Goal: Check status

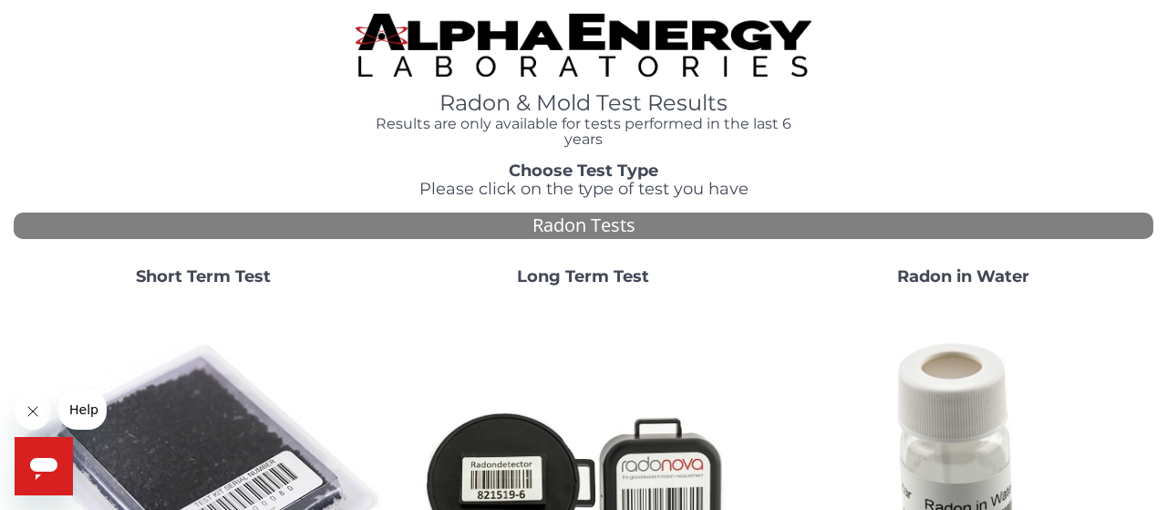
click at [254, 267] on div "Short Term Test" at bounding box center [204, 460] width 380 height 412
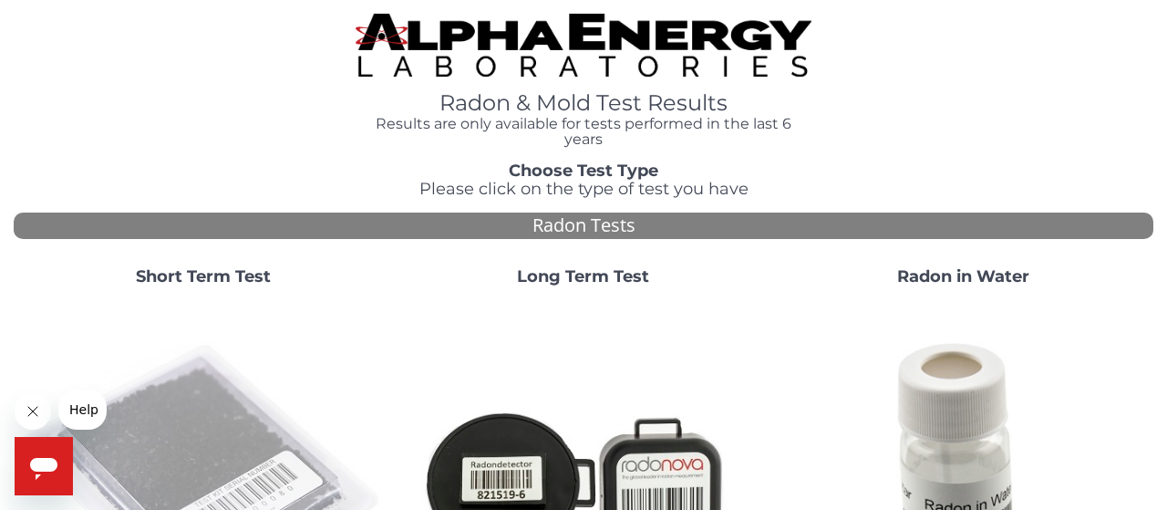
click at [182, 411] on img at bounding box center [204, 484] width 366 height 366
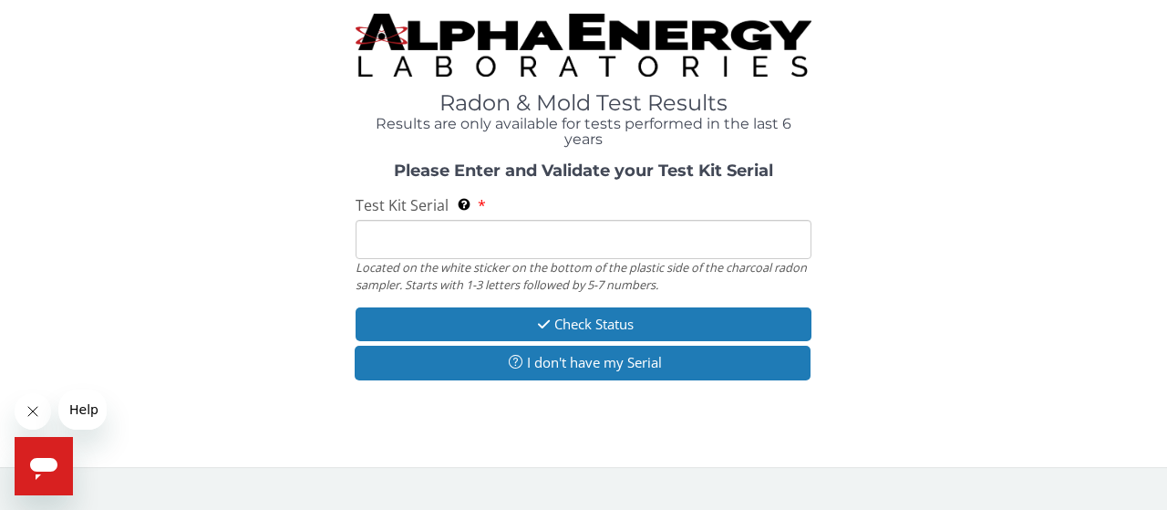
click at [414, 240] on input "Test Kit Serial Located on the white sticker on the bottom of the plastic side …" at bounding box center [584, 239] width 456 height 39
paste input "# FC816908"
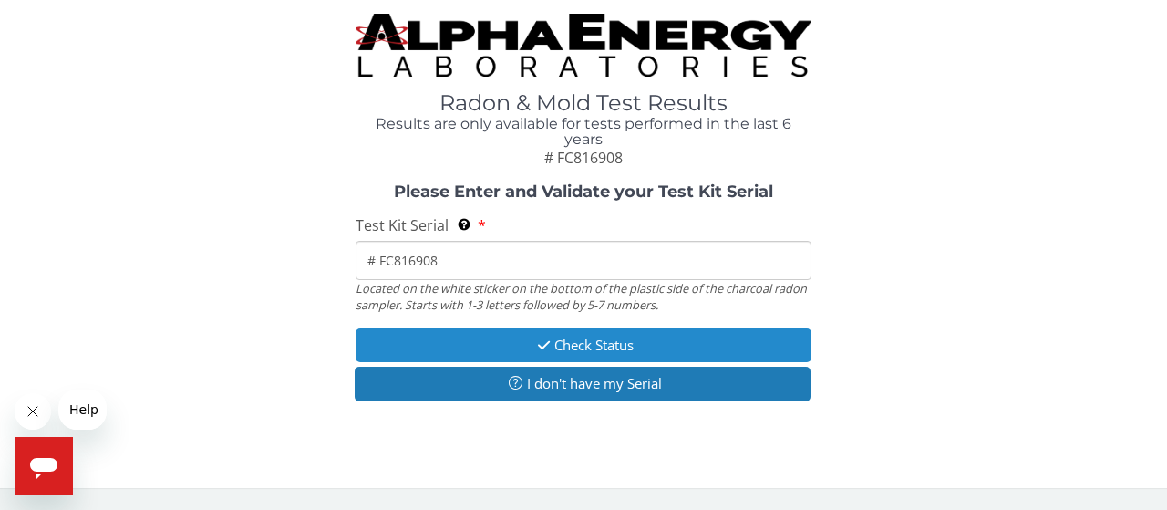
type input "# FC816908"
click at [530, 342] on button "Check Status" at bounding box center [584, 345] width 456 height 34
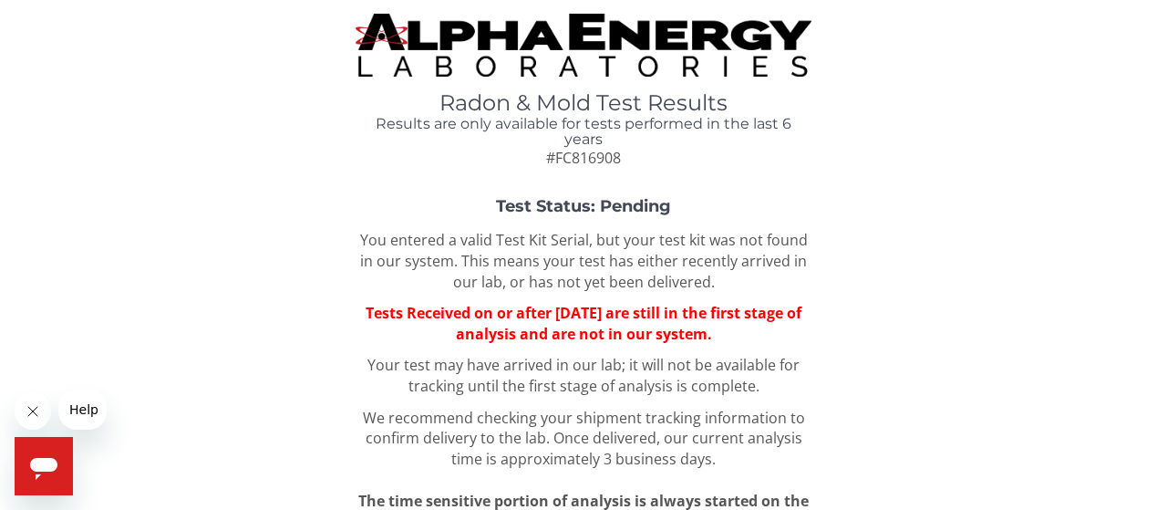
click at [1041, 171] on div "Radon & Mold Test Results Results are only available for tests performed in the…" at bounding box center [584, 281] width 1140 height 534
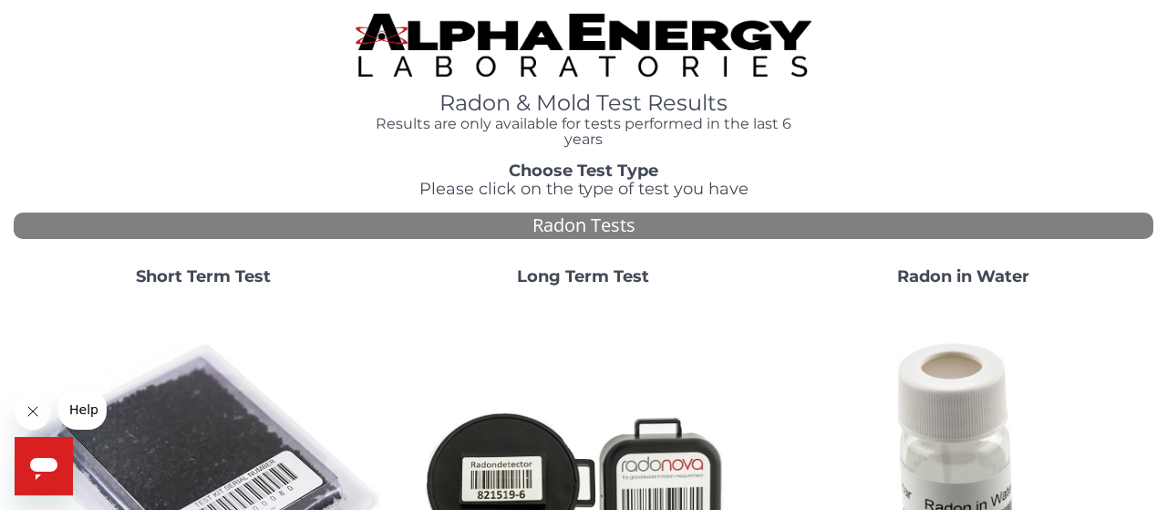
click at [240, 269] on strong "Short Term Test" at bounding box center [203, 276] width 135 height 20
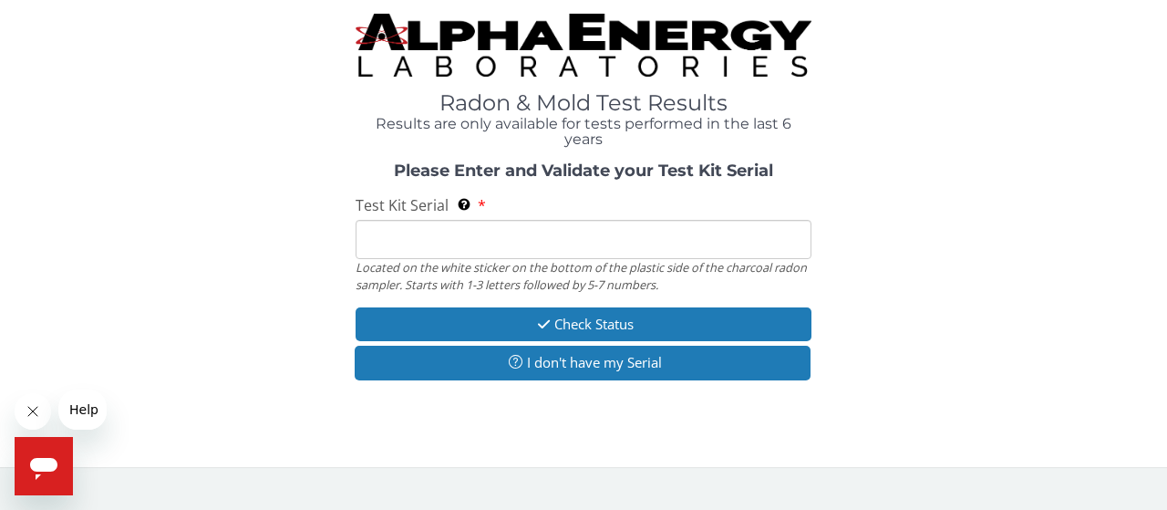
click at [496, 240] on input "Test Kit Serial Located on the white sticker on the bottom of the plastic side …" at bounding box center [584, 239] width 456 height 39
paste input "# FC816908"
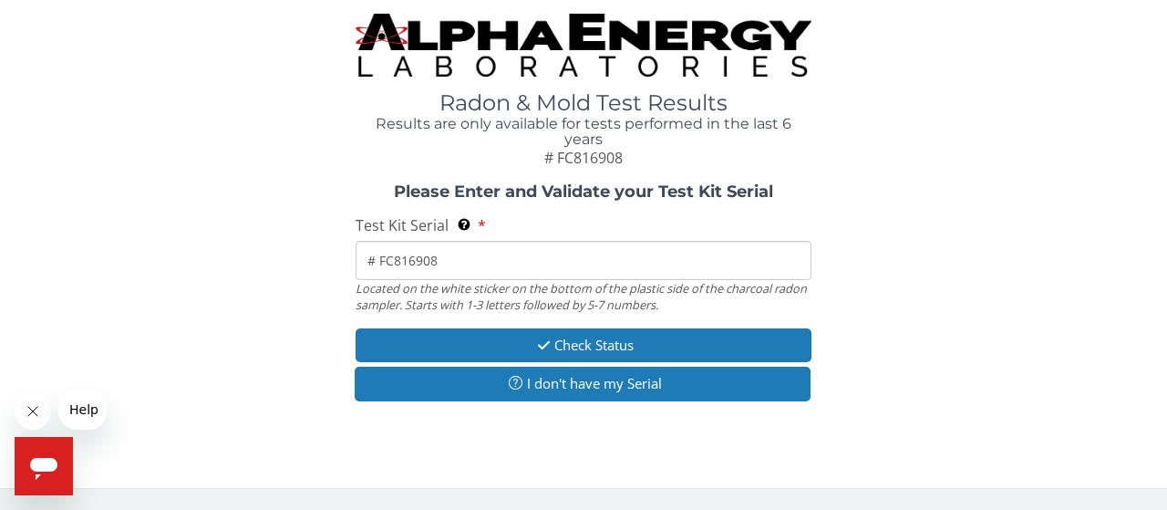
click at [380, 253] on input "# FC816908" at bounding box center [584, 260] width 456 height 39
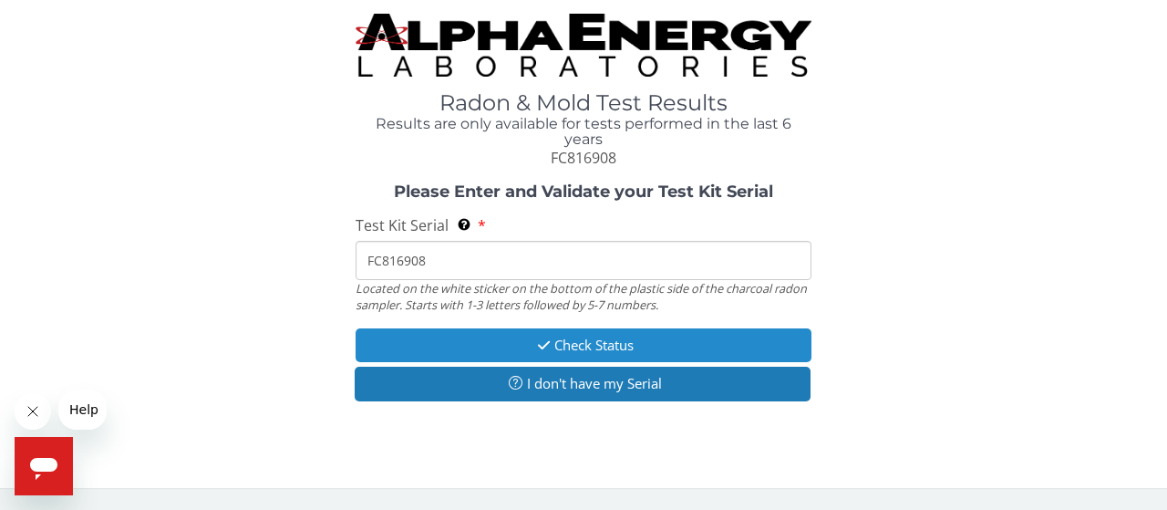
type input "FC816908"
click at [618, 345] on button "Check Status" at bounding box center [584, 345] width 456 height 34
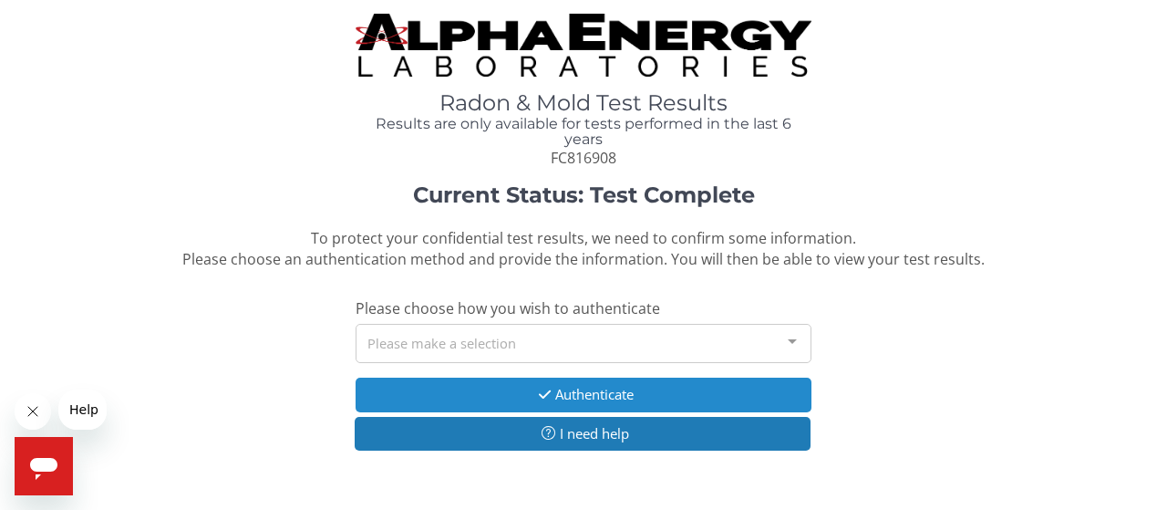
click at [601, 393] on button "Authenticate" at bounding box center [584, 395] width 456 height 34
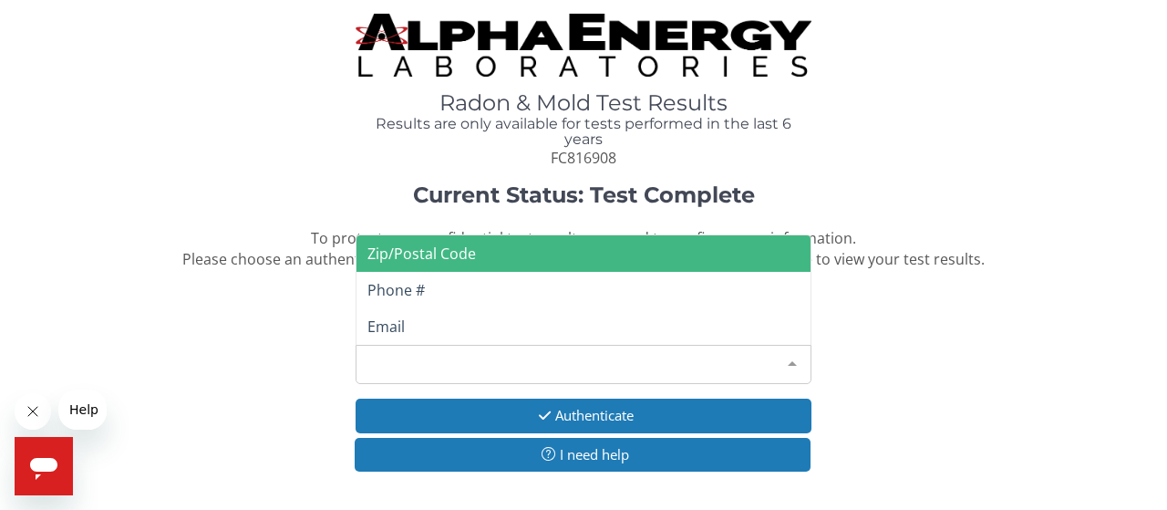
click at [798, 362] on div at bounding box center [792, 363] width 36 height 35
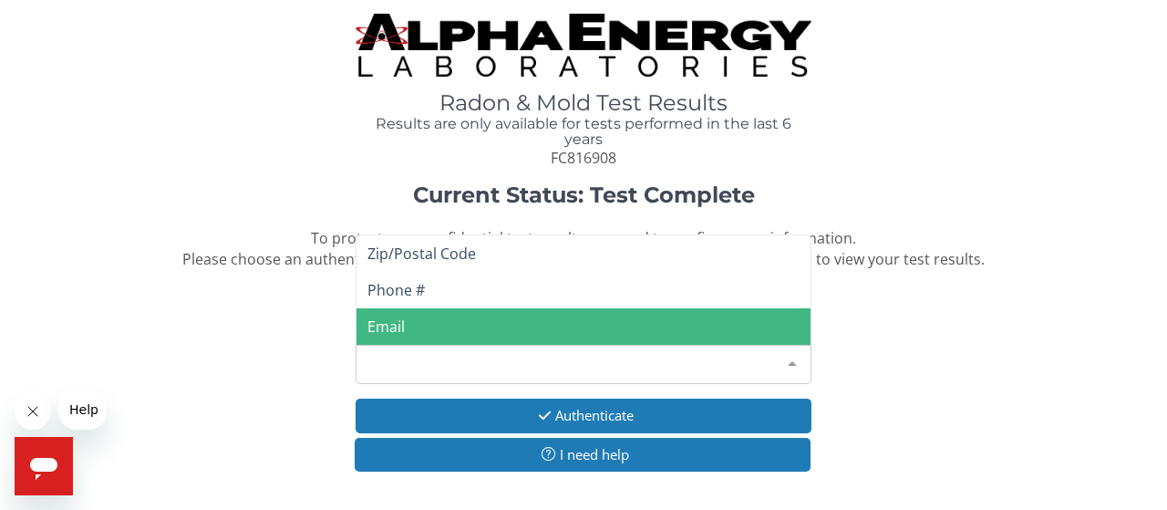
click at [596, 323] on span "Email" at bounding box center [584, 326] width 454 height 36
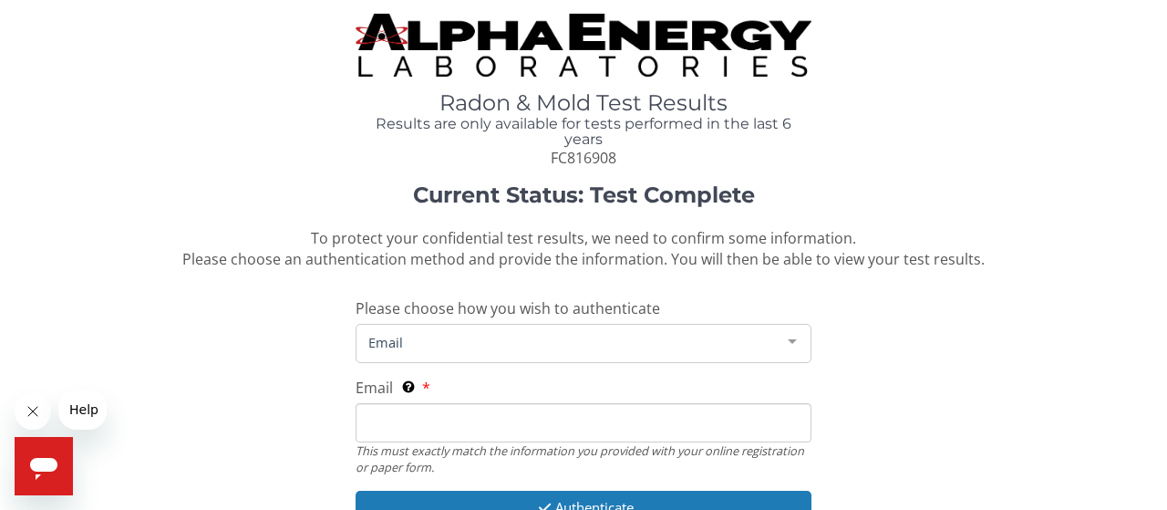
click at [456, 433] on input "Email This must exactly match the information you provided with your online reg…" at bounding box center [584, 422] width 456 height 39
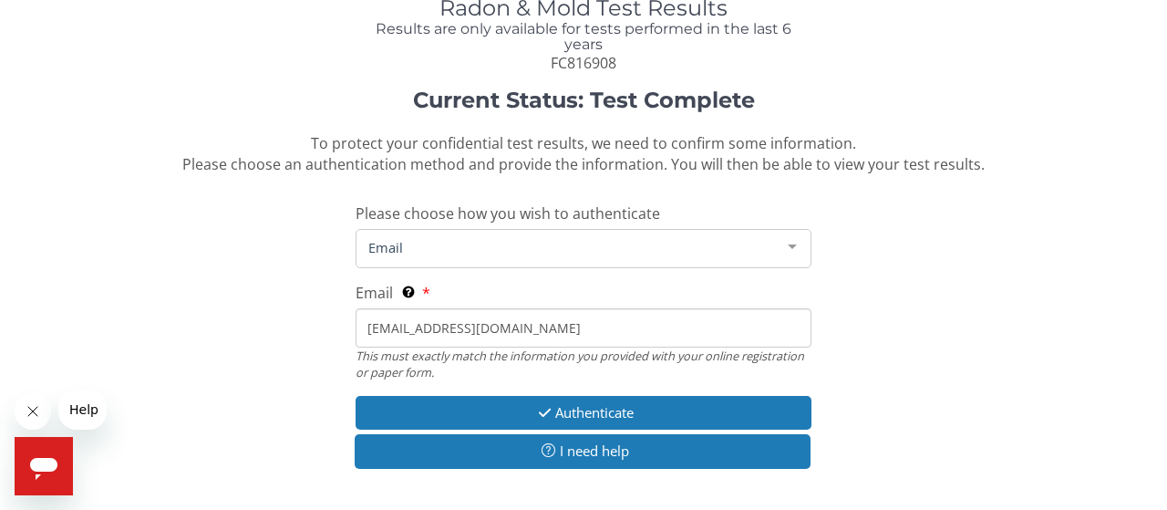
scroll to position [173, 0]
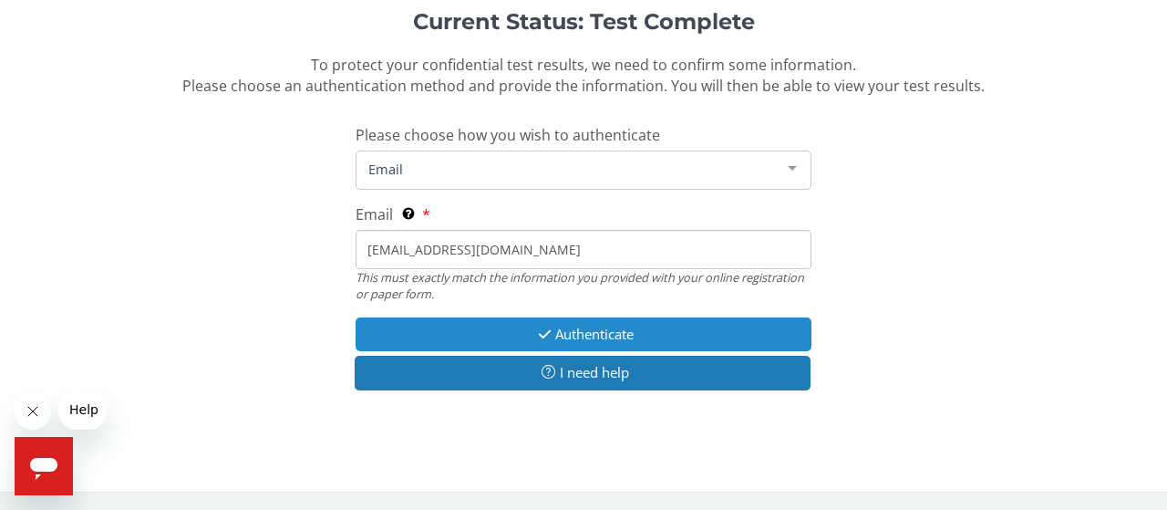
type input "[EMAIL_ADDRESS][DOMAIN_NAME]"
click at [564, 328] on button "Authenticate" at bounding box center [584, 334] width 456 height 34
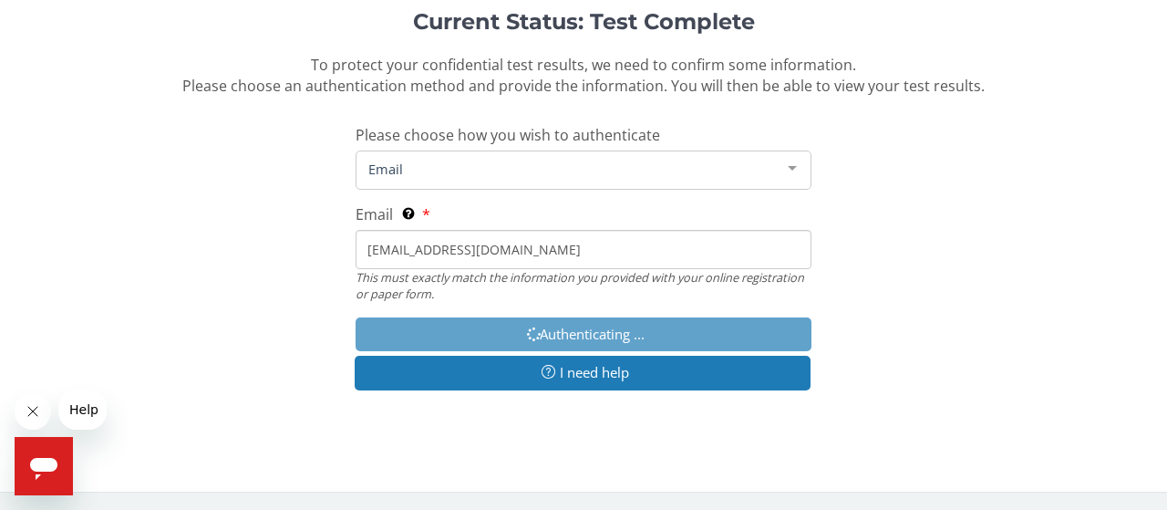
scroll to position [235, 0]
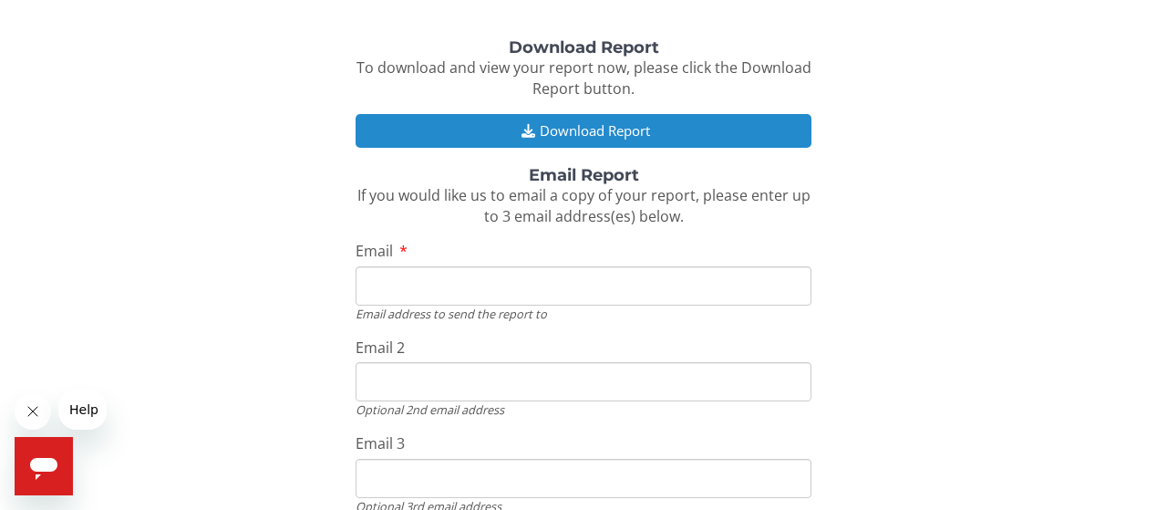
click at [636, 130] on button "Download Report" at bounding box center [584, 131] width 456 height 34
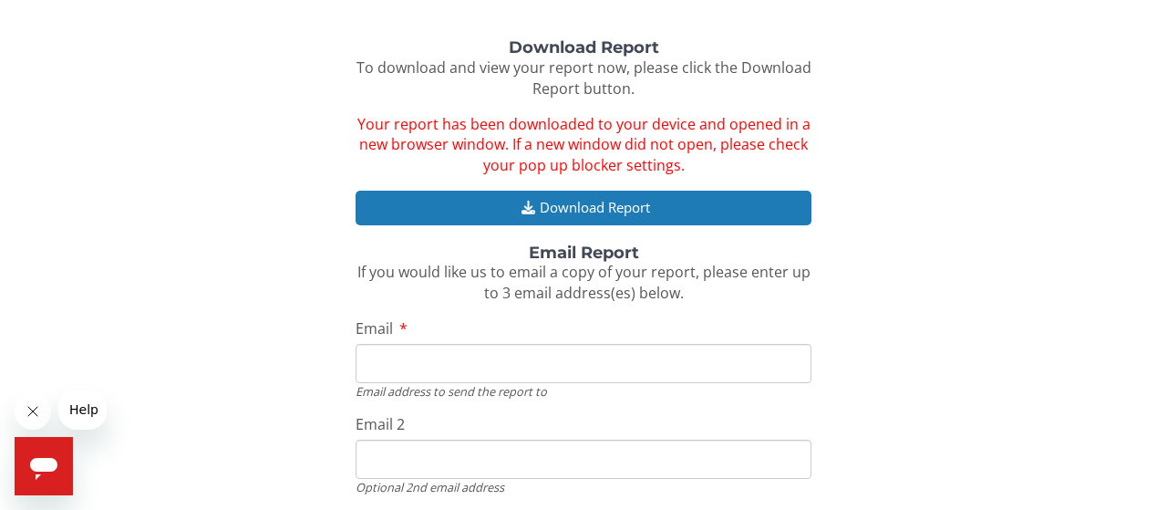
click at [495, 353] on input "Email" at bounding box center [584, 363] width 456 height 39
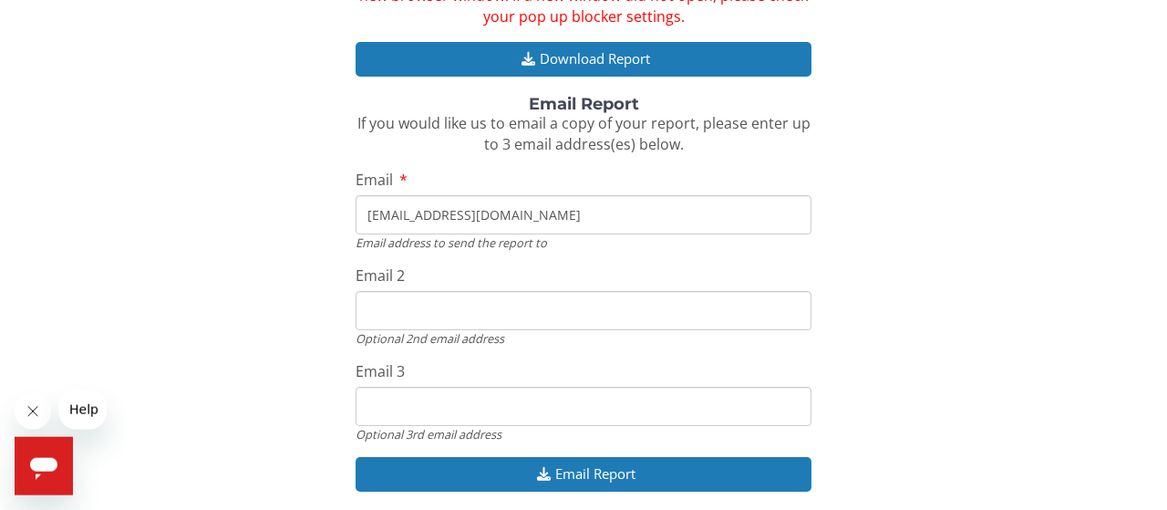
scroll to position [46, 0]
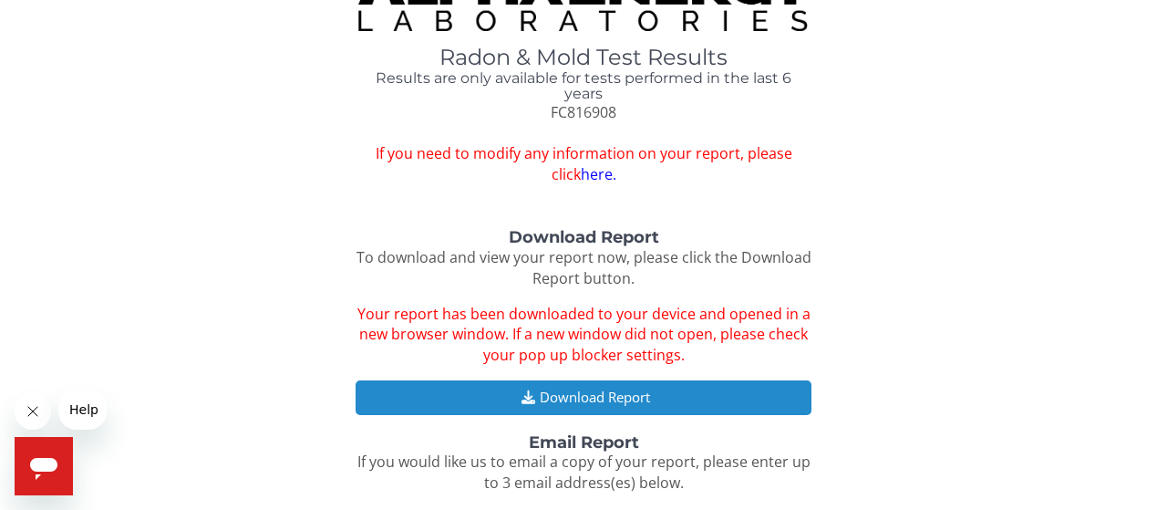
type input "[EMAIL_ADDRESS][DOMAIN_NAME]"
click at [663, 397] on button "Download Report" at bounding box center [584, 397] width 456 height 34
